Goal: Communication & Community: Answer question/provide support

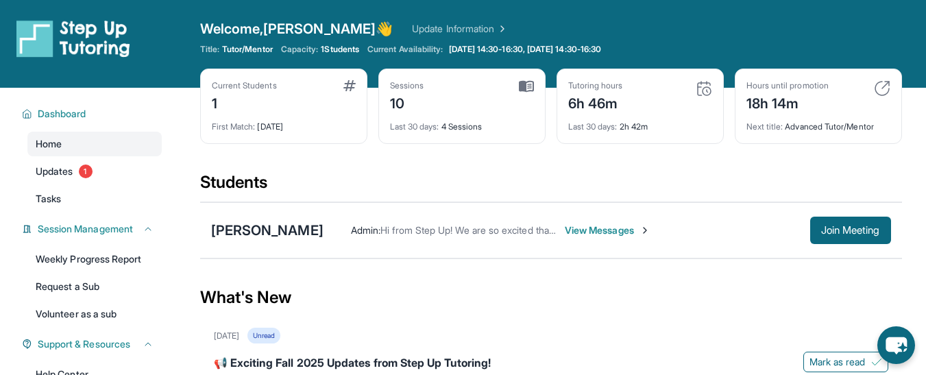
click at [887, 282] on div "What's New" at bounding box center [551, 297] width 702 height 60
click at [599, 225] on span "View Messages" at bounding box center [608, 230] width 86 height 14
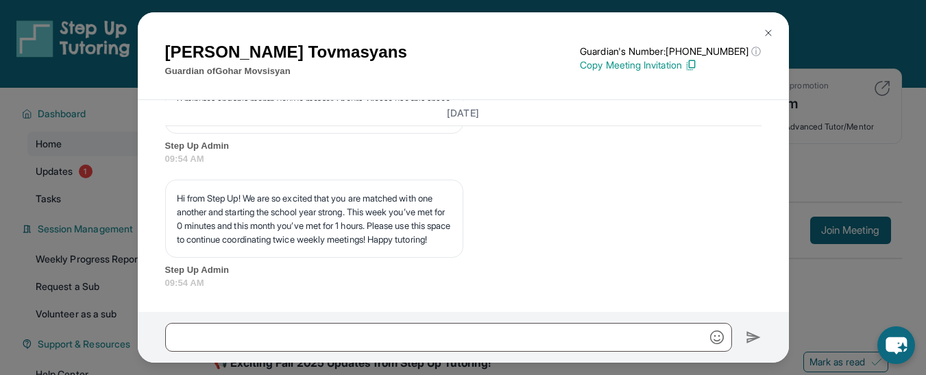
scroll to position [9632, 0]
click at [769, 30] on img at bounding box center [768, 32] width 11 height 11
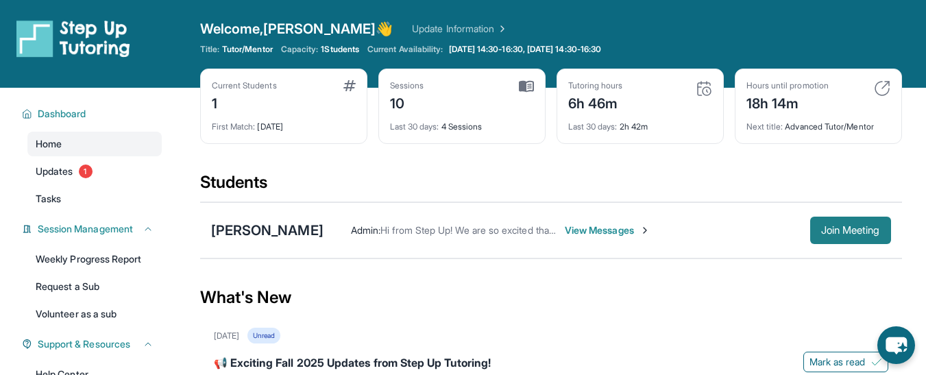
click at [821, 226] on span "Join Meeting" at bounding box center [850, 230] width 59 height 8
click at [603, 230] on span "View Messages" at bounding box center [608, 230] width 86 height 14
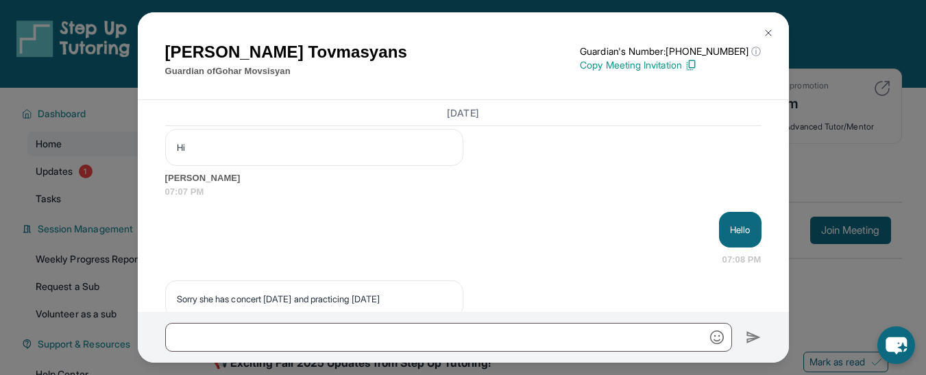
scroll to position [8034, 0]
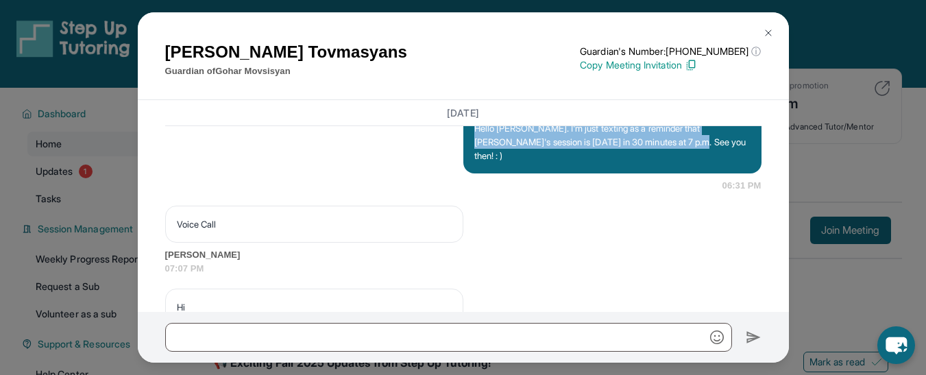
drag, startPoint x: 672, startPoint y: 210, endPoint x: 463, endPoint y: 185, distance: 210.5
click at [463, 173] on div "Hello [PERSON_NAME]. I'm just texting as a reminder that [PERSON_NAME]'s sessio…" at bounding box center [612, 141] width 298 height 63
copy p "Hello [PERSON_NAME]. I'm just texting as a reminder that [PERSON_NAME]'s sessio…"
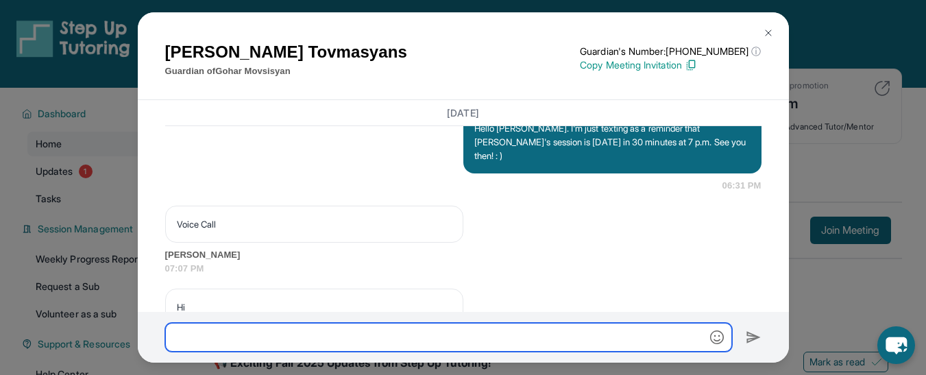
click at [266, 337] on input "text" at bounding box center [448, 337] width 567 height 29
paste input "**********"
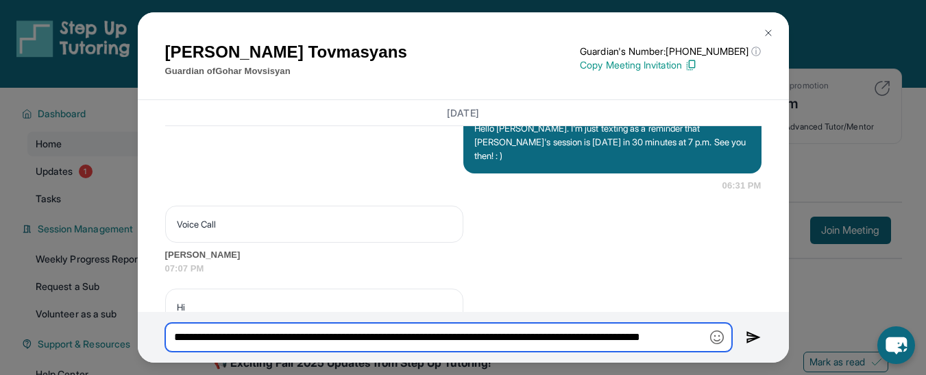
scroll to position [0, 33]
click at [591, 336] on input "**********" at bounding box center [448, 337] width 567 height 29
type input "**********"
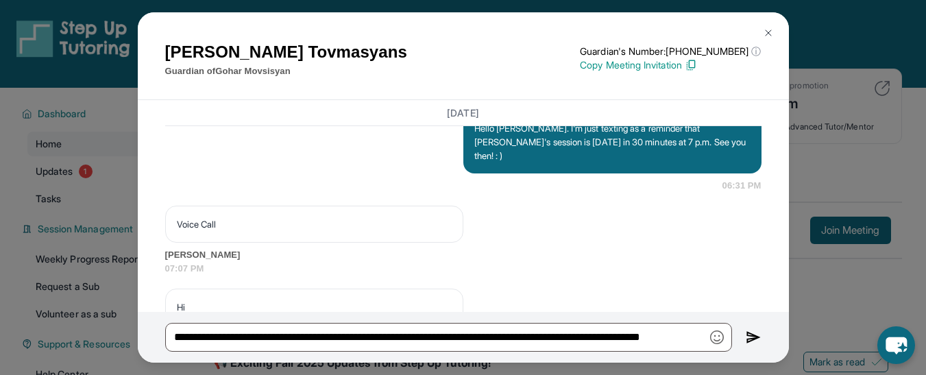
scroll to position [0, 0]
click at [748, 336] on img at bounding box center [753, 337] width 16 height 16
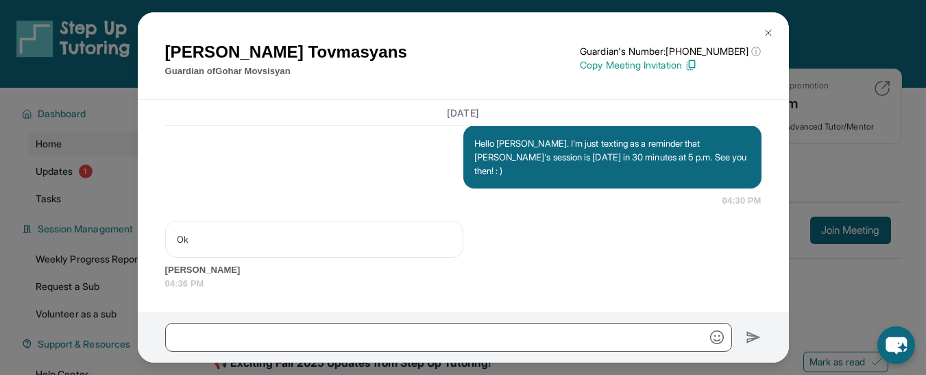
scroll to position [9841, 0]
click at [768, 34] on img at bounding box center [768, 32] width 11 height 11
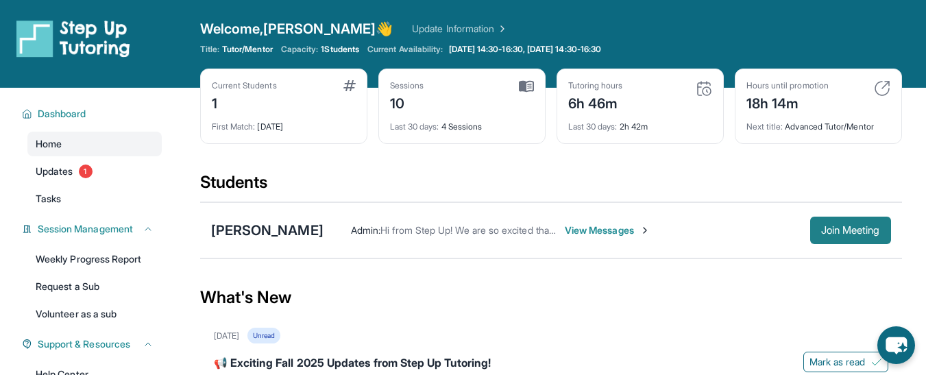
click at [837, 228] on span "Join Meeting" at bounding box center [850, 230] width 59 height 8
